Goal: Task Accomplishment & Management: Manage account settings

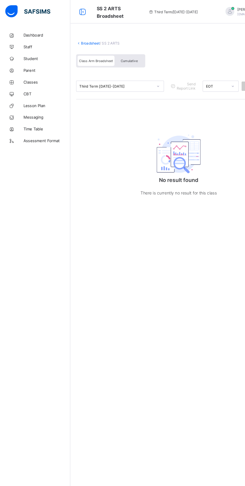
click at [39, 100] on span "Messaging" at bounding box center [40, 100] width 40 height 4
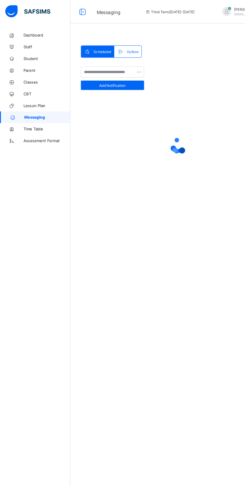
click at [31, 70] on span "Classes" at bounding box center [40, 70] width 40 height 4
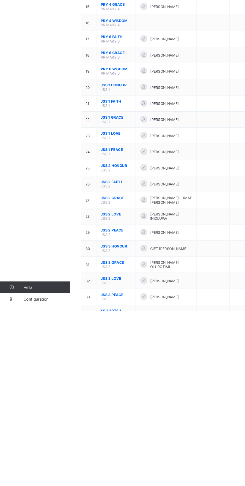
scroll to position [48, 0]
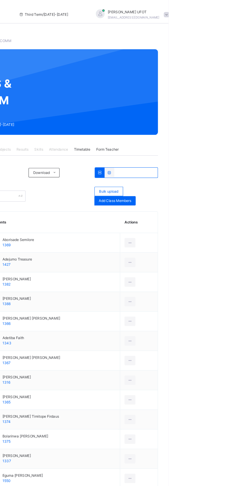
click at [225, 9] on div "[PERSON_NAME] [EMAIL_ADDRESS][DOMAIN_NAME]" at bounding box center [213, 12] width 70 height 9
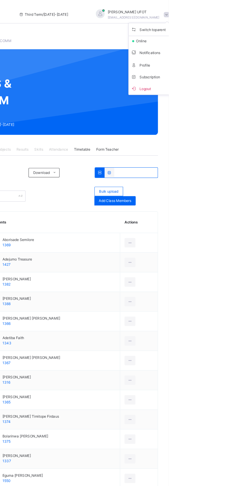
click at [227, 73] on span "Logout" at bounding box center [229, 75] width 33 height 7
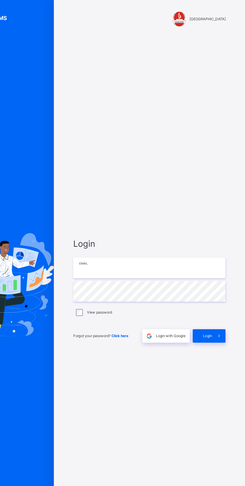
click at [163, 237] on input "email" at bounding box center [163, 229] width 130 height 18
type input "**********"
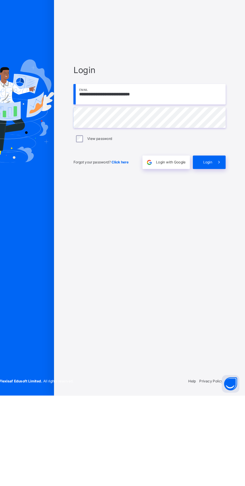
click at [216, 289] on span "Login" at bounding box center [213, 286] width 8 height 5
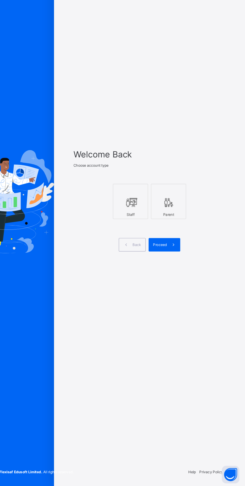
click at [157, 249] on div at bounding box center [147, 243] width 25 height 11
click at [184, 283] on icon at bounding box center [183, 280] width 5 height 6
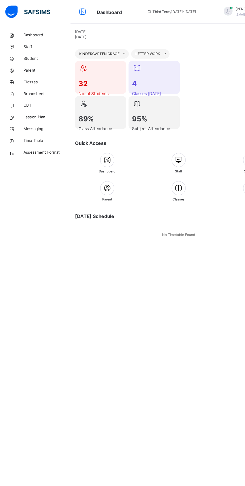
click at [40, 71] on span "Classes" at bounding box center [40, 70] width 40 height 5
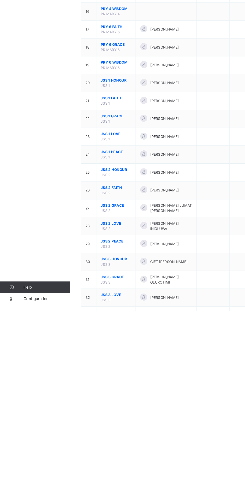
scroll to position [134, 0]
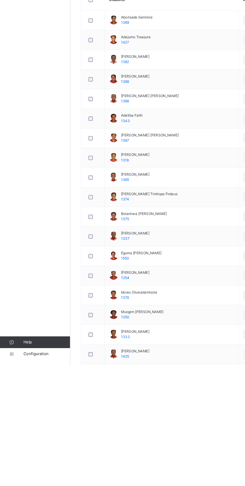
scroll to position [5, 0]
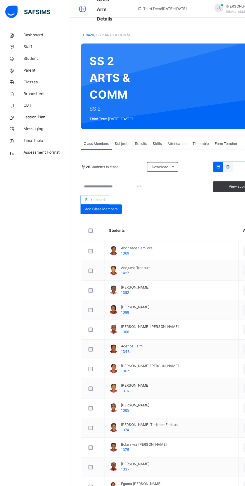
click at [122, 125] on span "Results" at bounding box center [120, 122] width 10 height 5
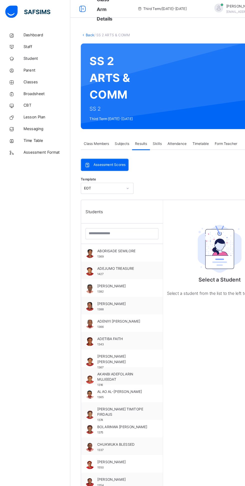
scroll to position [0, 0]
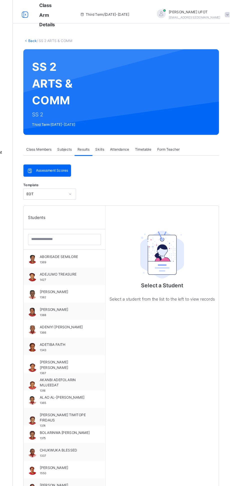
click at [136, 128] on span "Skills" at bounding box center [135, 127] width 8 height 5
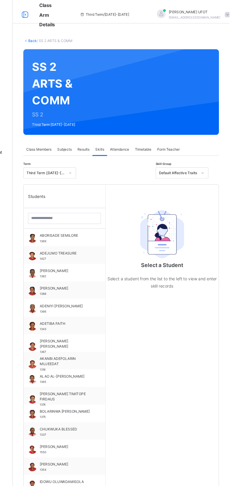
click at [102, 132] on div "Subjects" at bounding box center [104, 128] width 17 height 10
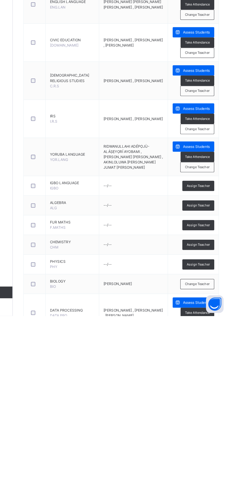
scroll to position [182, 0]
click at [223, 460] on span "Change Teacher" at bounding box center [217, 458] width 21 height 4
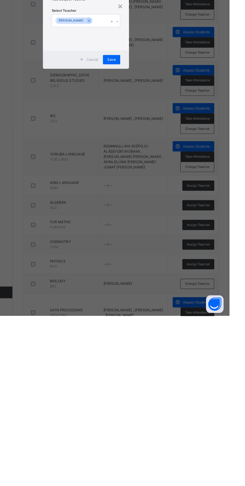
scroll to position [184, 0]
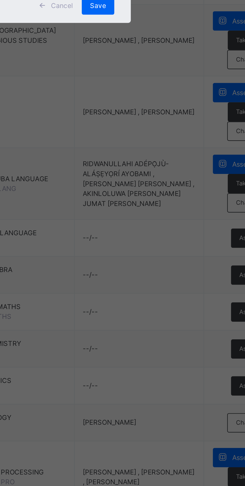
click at [152, 257] on div "Select Teacher [PERSON_NAME]" at bounding box center [122, 240] width 59 height 34
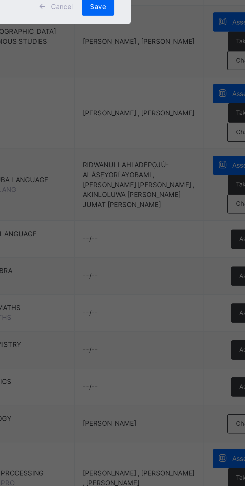
scroll to position [0, 0]
click at [152, 250] on div "[PERSON_NAME]" at bounding box center [123, 246] width 58 height 9
type input "****"
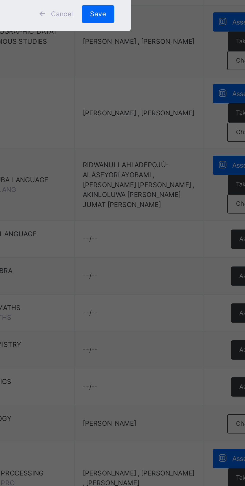
click at [152, 274] on div "Save" at bounding box center [144, 270] width 15 height 8
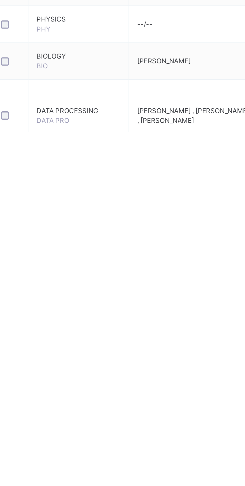
scroll to position [198, 0]
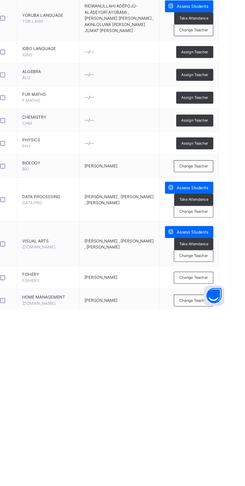
scroll to position [260, 0]
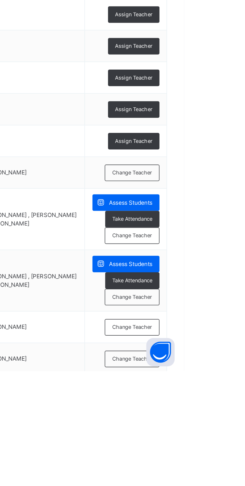
click at [226, 385] on div "Change Teacher" at bounding box center [217, 380] width 29 height 9
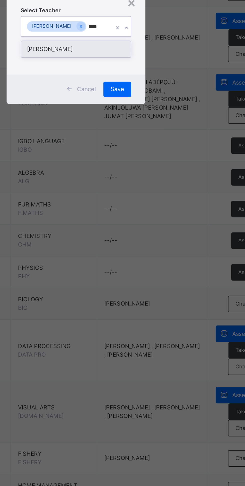
scroll to position [0, 0]
click at [152, 250] on div "[PERSON_NAME]" at bounding box center [123, 246] width 58 height 9
type input "****"
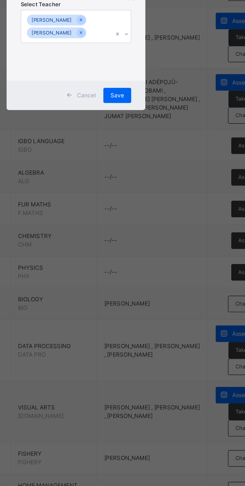
click at [148, 273] on span "Save" at bounding box center [144, 270] width 7 height 5
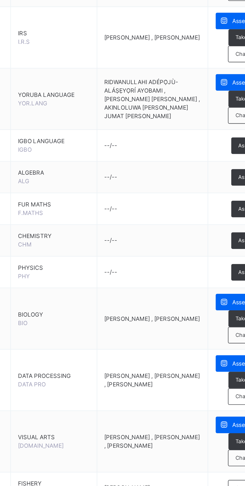
click at [207, 402] on div "Change Teacher" at bounding box center [217, 397] width 29 height 9
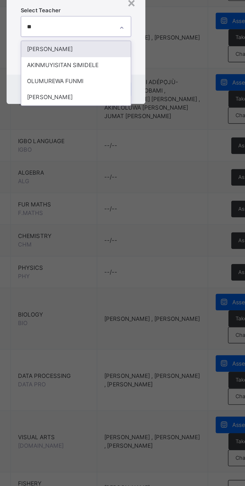
type input "*"
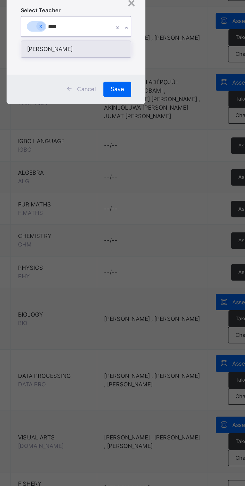
click at [152, 250] on div "[PERSON_NAME]" at bounding box center [123, 246] width 58 height 9
type input "****"
click at [152, 250] on div "OLAMILOKUN KOLAWOLE" at bounding box center [123, 246] width 58 height 9
type input "****"
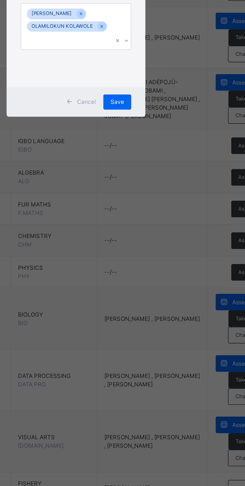
click at [148, 276] on span "Save" at bounding box center [144, 274] width 7 height 5
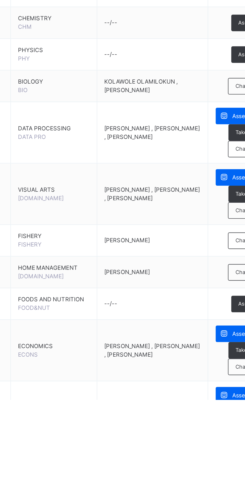
scroll to position [321, 0]
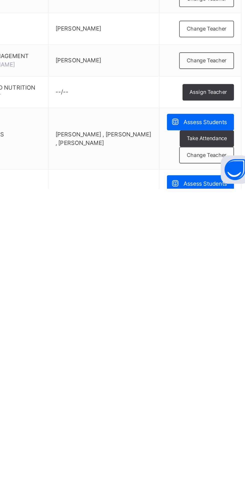
click at [215, 473] on div "Change Teacher" at bounding box center [217, 468] width 29 height 9
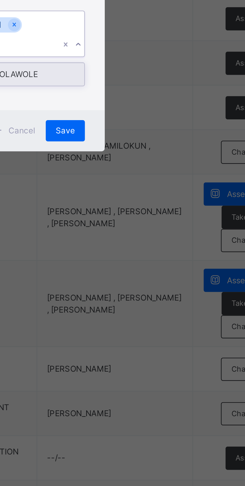
scroll to position [0, 0]
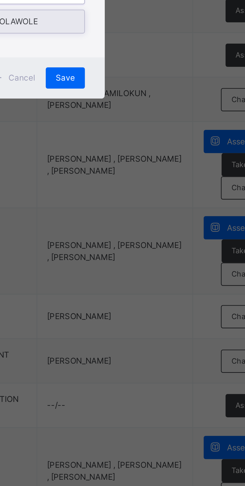
click at [152, 253] on div "OLAMILOKUN KOLAWOLE" at bounding box center [123, 249] width 58 height 9
type input "*******"
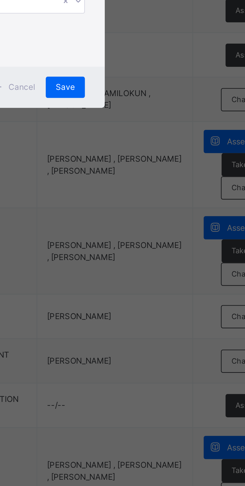
click at [152, 278] on div "Save" at bounding box center [144, 274] width 15 height 8
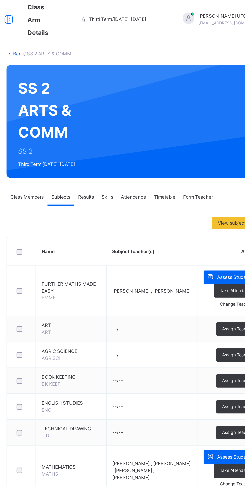
click at [79, 35] on link "Back" at bounding box center [76, 35] width 7 height 4
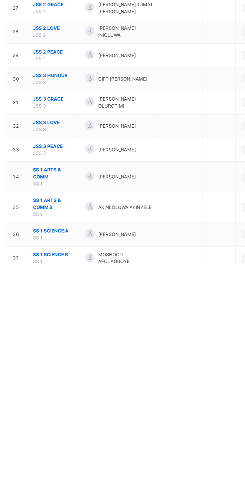
scroll to position [134, 0]
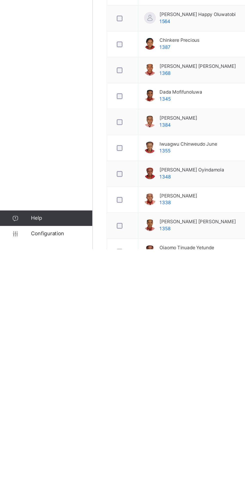
scroll to position [24, 0]
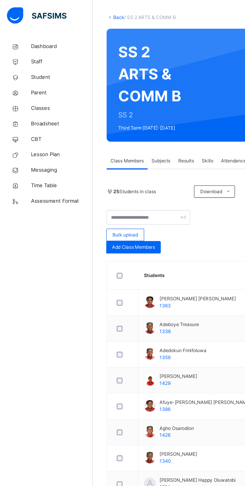
click at [106, 104] on span "Subjects" at bounding box center [104, 104] width 12 height 5
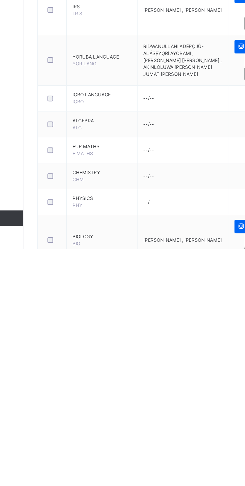
scroll to position [153, 0]
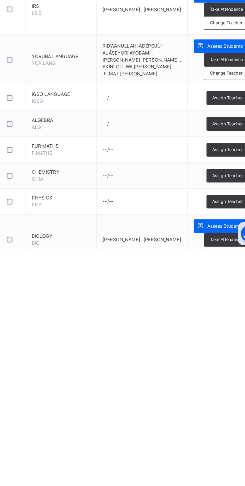
click at [216, 486] on div "Change Teacher" at bounding box center [217, 488] width 29 height 9
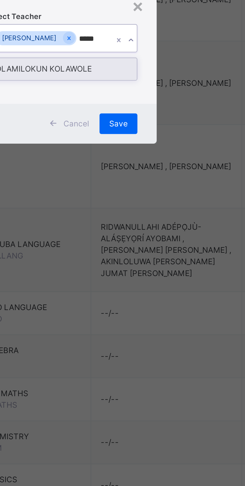
scroll to position [0, 0]
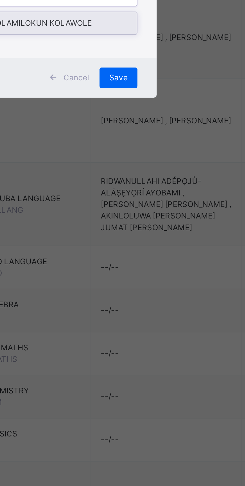
click at [152, 250] on div "OLAMILOKUN KOLAWOLE" at bounding box center [123, 246] width 58 height 9
type input "*****"
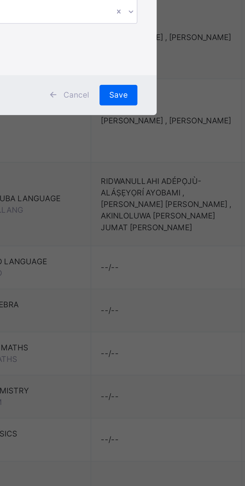
click at [152, 264] on div "Select Teacher [PERSON_NAME] [PERSON_NAME]" at bounding box center [122, 240] width 59 height 48
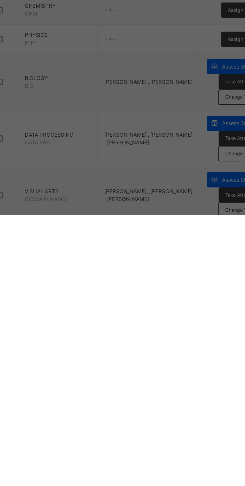
scroll to position [276, 0]
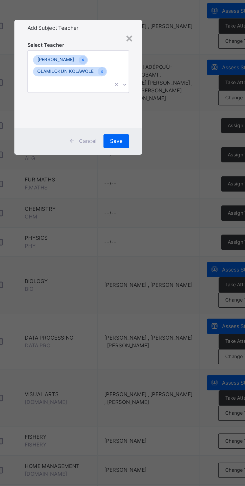
click at [148, 276] on span "Save" at bounding box center [144, 274] width 7 height 5
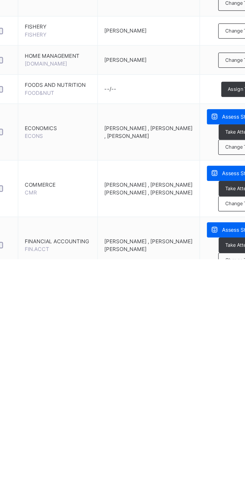
scroll to position [353, 0]
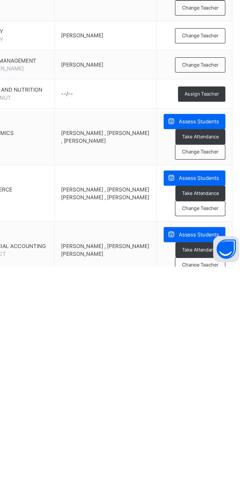
click at [216, 422] on span "Change Teacher" at bounding box center [217, 420] width 21 height 4
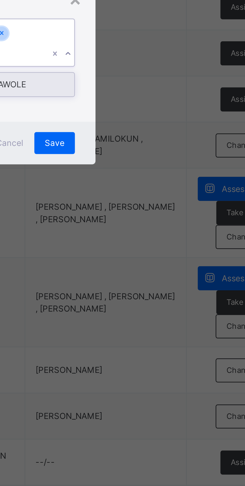
scroll to position [0, 0]
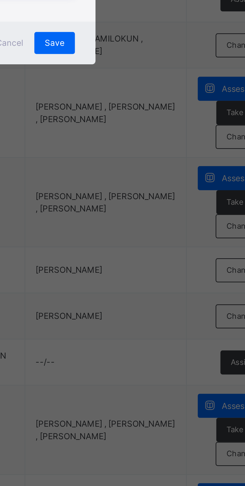
click at [152, 253] on div "OLAMILOKUN KOLAWOLE" at bounding box center [123, 249] width 58 height 9
type input "*******"
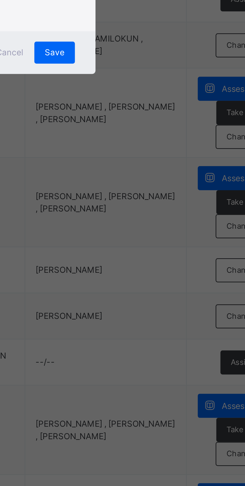
click at [148, 276] on span "Save" at bounding box center [144, 274] width 7 height 5
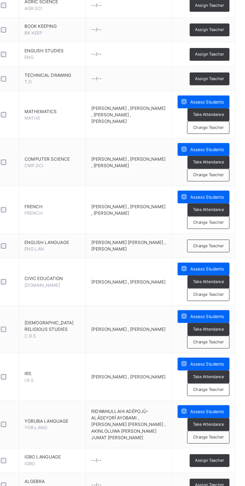
scroll to position [3, 0]
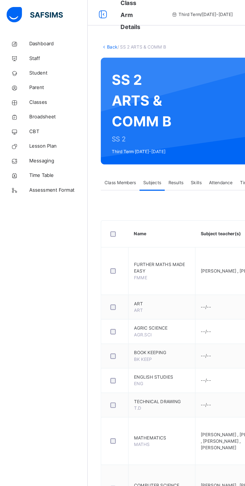
click at [73, 32] on link "Back" at bounding box center [76, 32] width 7 height 4
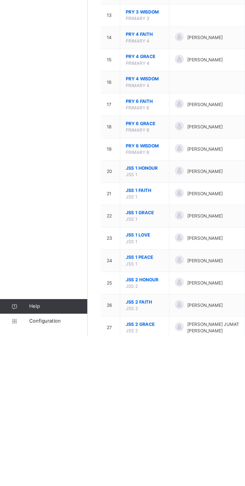
scroll to position [134, 0]
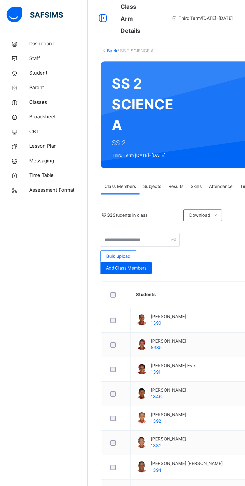
click at [106, 132] on div "Subjects" at bounding box center [104, 128] width 17 height 10
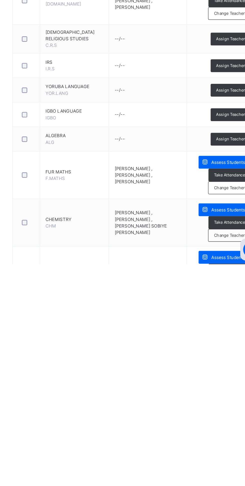
scroll to position [149, 0]
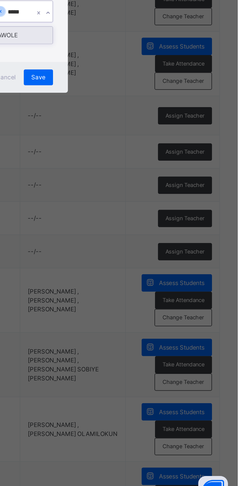
scroll to position [0, 0]
click at [152, 250] on div "OLAMILOKUN KOLAWOLE" at bounding box center [123, 246] width 58 height 9
type input "*****"
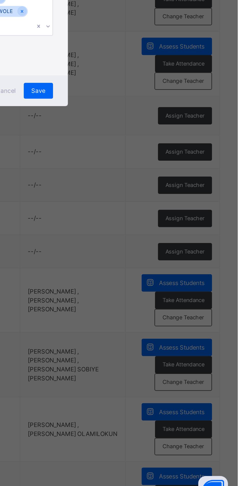
click at [152, 278] on div "Save" at bounding box center [144, 274] width 15 height 8
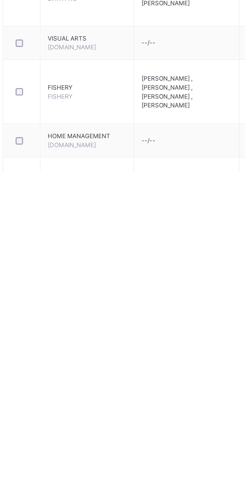
scroll to position [292, 0]
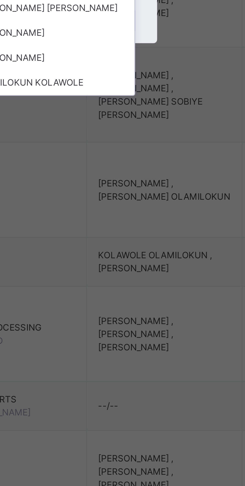
scroll to position [0, 0]
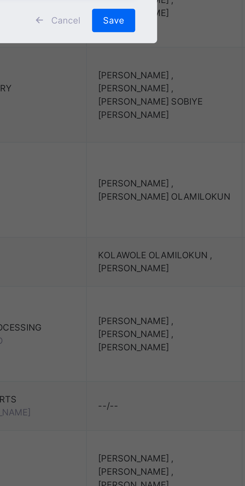
click at [152, 259] on div "OLAMILOKUN KOLAWOLE" at bounding box center [123, 254] width 58 height 9
type input "***"
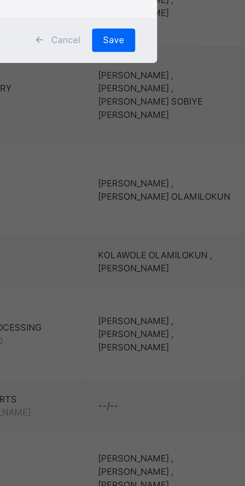
click at [152, 278] on div "Save" at bounding box center [144, 274] width 15 height 8
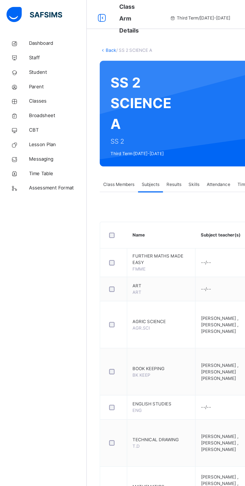
click at [77, 35] on link "Back" at bounding box center [76, 35] width 7 height 4
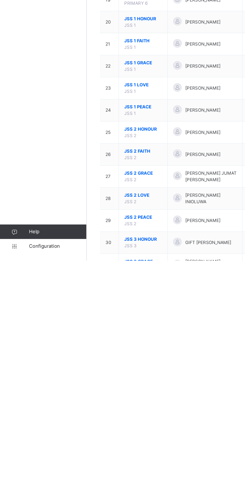
scroll to position [134, 0]
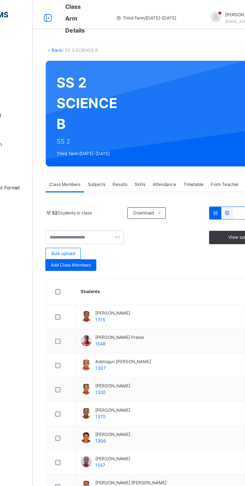
click at [107, 129] on span "Subjects" at bounding box center [104, 127] width 12 height 5
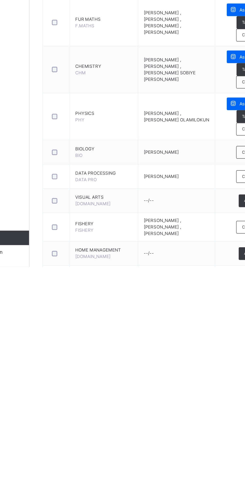
scroll to position [294, 0]
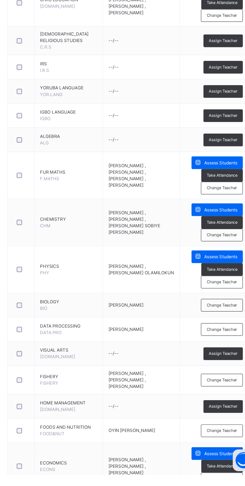
click at [219, 371] on span "Change Teacher" at bounding box center [217, 368] width 21 height 4
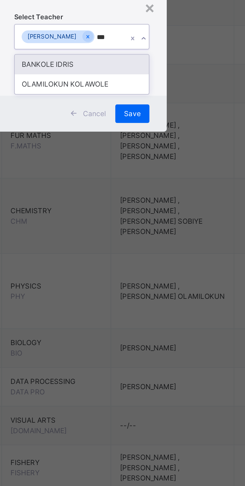
scroll to position [0, 0]
click at [152, 259] on div "OLAMILOKUN KOLAWOLE" at bounding box center [123, 254] width 58 height 9
type input "***"
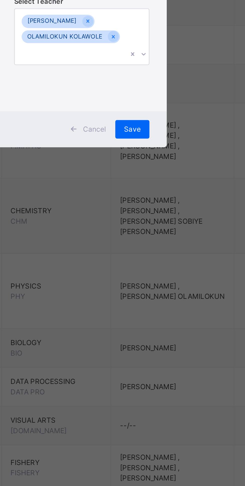
click at [148, 276] on span "Save" at bounding box center [144, 274] width 7 height 5
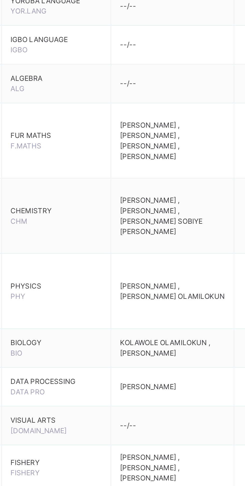
scroll to position [255, 0]
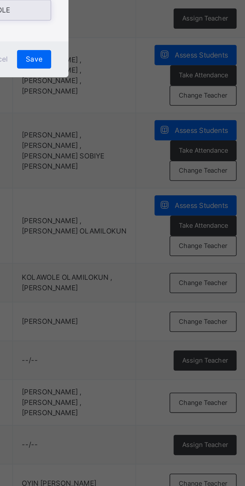
scroll to position [0, 0]
click at [152, 250] on div "OLAMILOKUN KOLAWOLE" at bounding box center [123, 246] width 58 height 9
type input "****"
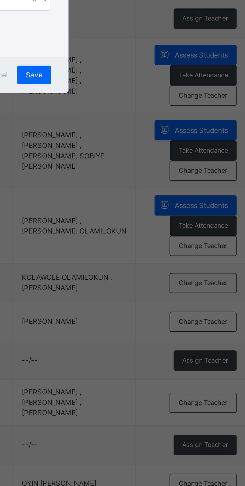
click at [148, 276] on span "Save" at bounding box center [144, 274] width 7 height 5
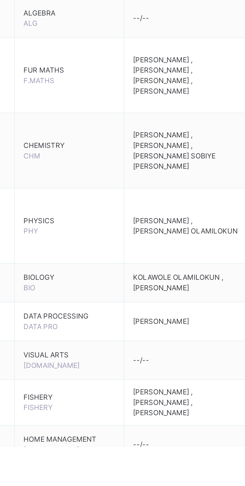
scroll to position [240, 0]
